Goal: Task Accomplishment & Management: Manage account settings

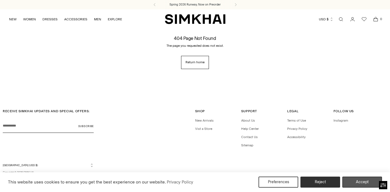
click at [368, 184] on button "Accept" at bounding box center [362, 182] width 40 height 11
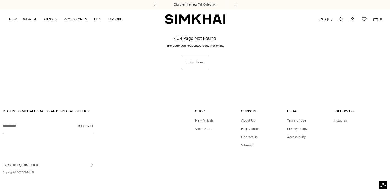
click at [353, 20] on icon "Go to the account page" at bounding box center [352, 19] width 4 height 4
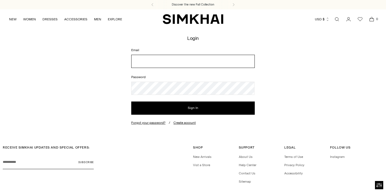
type input "**********"
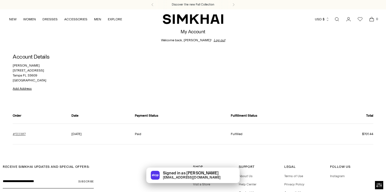
click at [23, 135] on link "#122387" at bounding box center [19, 134] width 13 height 5
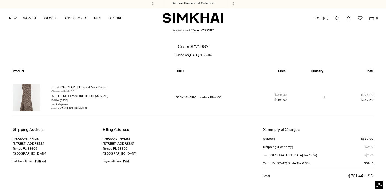
scroll to position [91, 0]
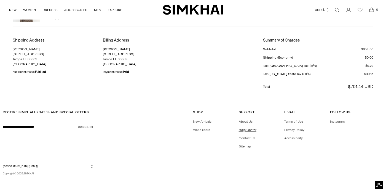
click at [250, 131] on link "Help Center" at bounding box center [248, 130] width 18 height 4
